Goal: Task Accomplishment & Management: Complete application form

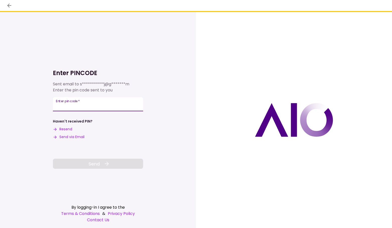
click at [84, 103] on input "Enter pin code   *" at bounding box center [98, 104] width 90 height 14
type input "******"
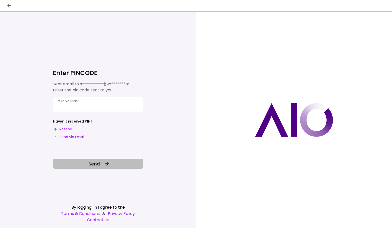
click at [95, 162] on span "Send" at bounding box center [94, 163] width 11 height 7
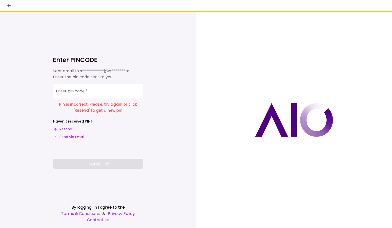
click at [62, 91] on div "Enter pin code   *" at bounding box center [98, 91] width 90 height 14
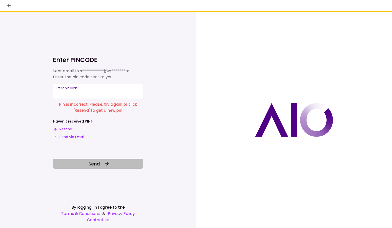
type input "******"
click at [101, 164] on button "Send" at bounding box center [98, 164] width 90 height 10
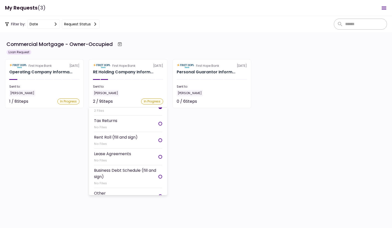
scroll to position [94, 0]
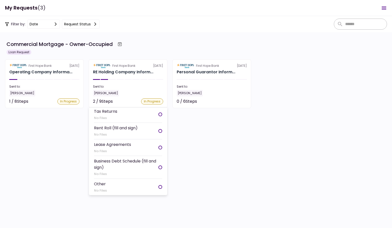
click at [159, 131] on div at bounding box center [161, 131] width 4 height 4
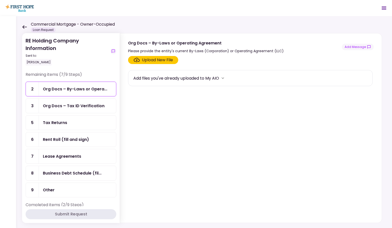
click at [80, 142] on div "Rent Roll (fill and sign)" at bounding box center [66, 139] width 46 height 6
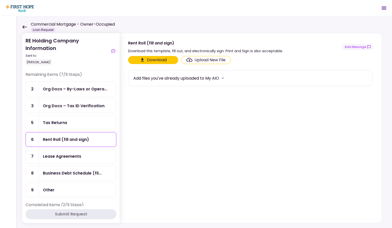
click at [148, 60] on button "Download" at bounding box center [153, 60] width 50 height 8
click at [211, 61] on div "Upload New File" at bounding box center [210, 60] width 31 height 6
click at [0, 0] on input "Upload New File" at bounding box center [0, 0] width 0 height 0
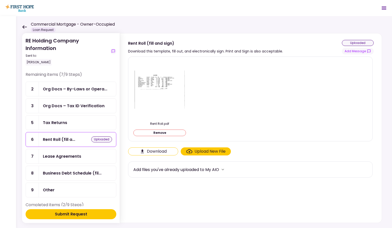
click at [88, 212] on button "Submit Request" at bounding box center [71, 214] width 91 height 10
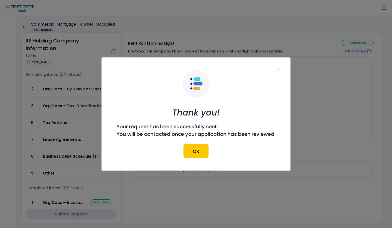
click at [191, 148] on button "OK" at bounding box center [196, 151] width 25 height 14
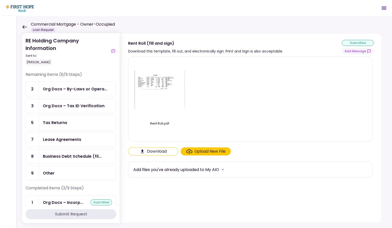
click at [80, 138] on div "Lease Agreements" at bounding box center [62, 139] width 38 height 6
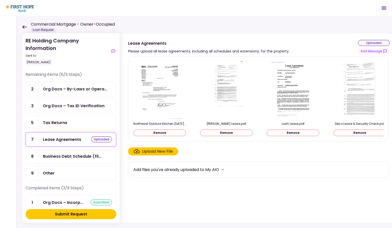
click at [62, 215] on div "Submit Request" at bounding box center [71, 214] width 32 height 6
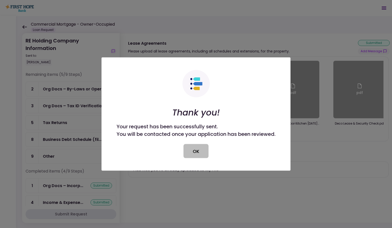
click at [197, 146] on button "OK" at bounding box center [196, 151] width 25 height 14
